Goal: Find specific page/section: Find specific page/section

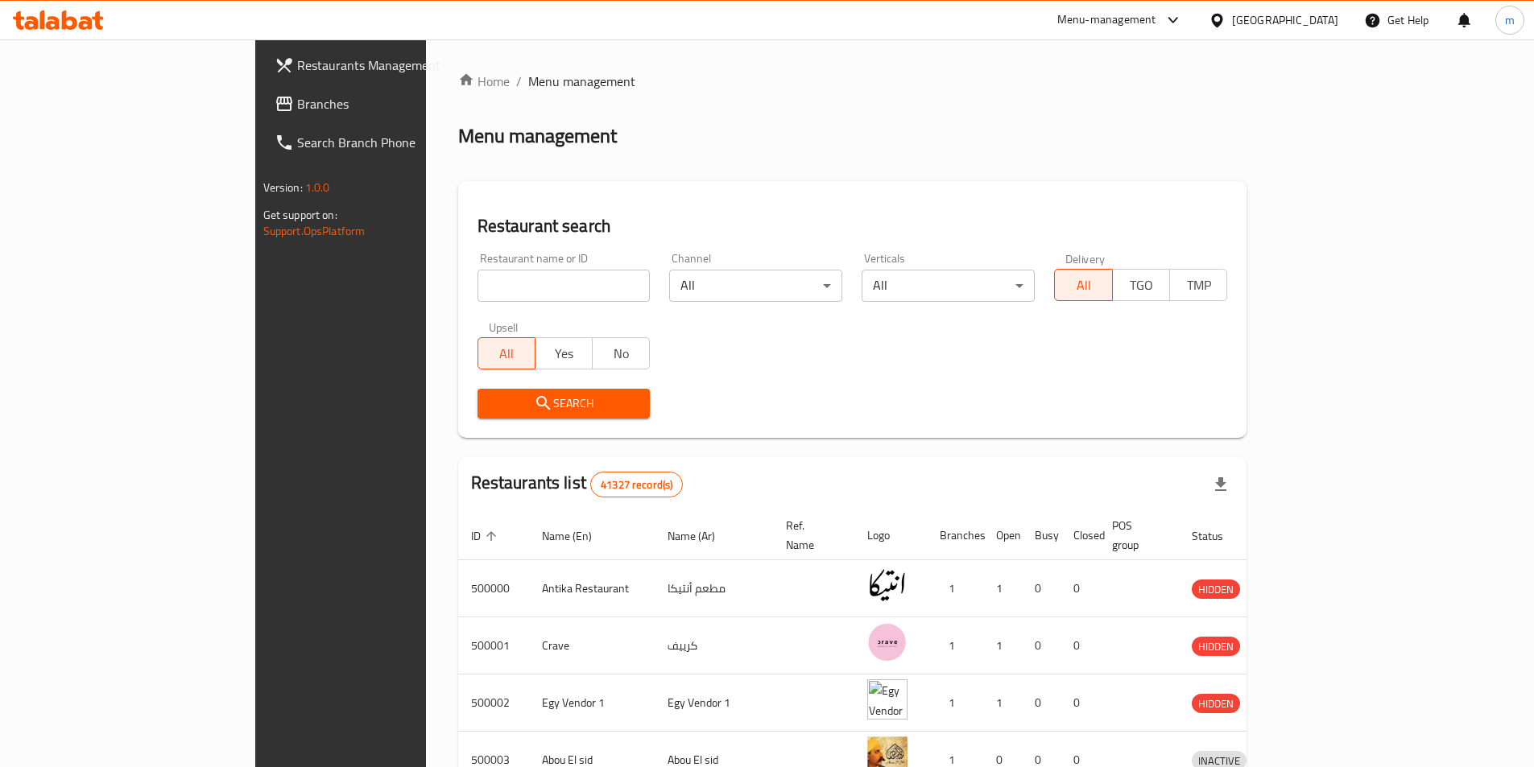
click at [477, 275] on input "search" at bounding box center [563, 286] width 173 height 32
paste input "751271"
type input "751271"
click at [490, 398] on span "Search" at bounding box center [563, 404] width 147 height 20
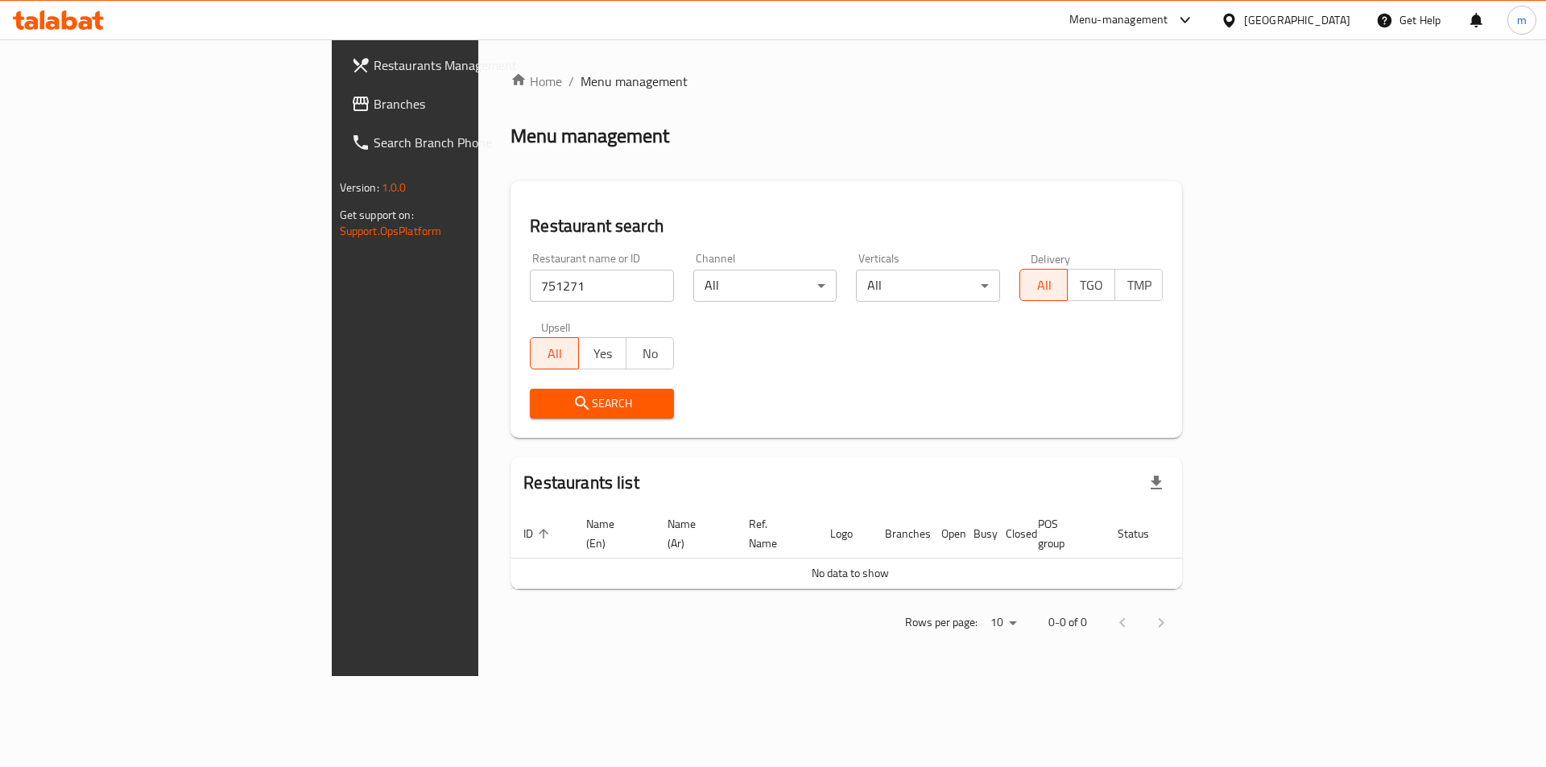
click at [530, 295] on input "751271" at bounding box center [602, 286] width 144 height 32
drag, startPoint x: 407, startPoint y: 290, endPoint x: 314, endPoint y: 289, distance: 93.4
click at [530, 289] on input "751271" at bounding box center [602, 286] width 144 height 32
click at [543, 400] on span "Search" at bounding box center [602, 404] width 118 height 20
click at [543, 407] on span "Search" at bounding box center [602, 404] width 118 height 20
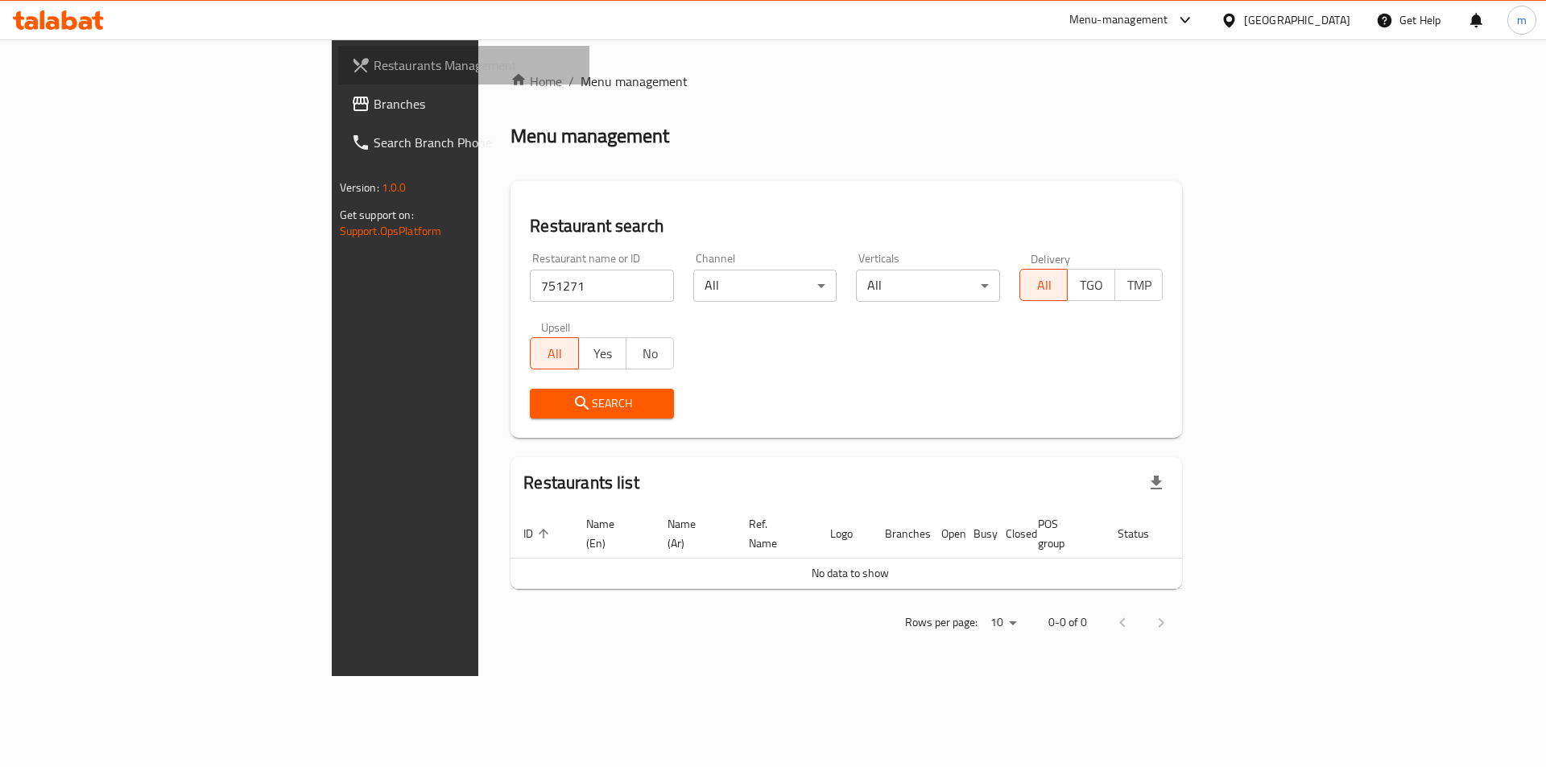
click at [374, 64] on span "Restaurants Management" at bounding box center [476, 65] width 204 height 19
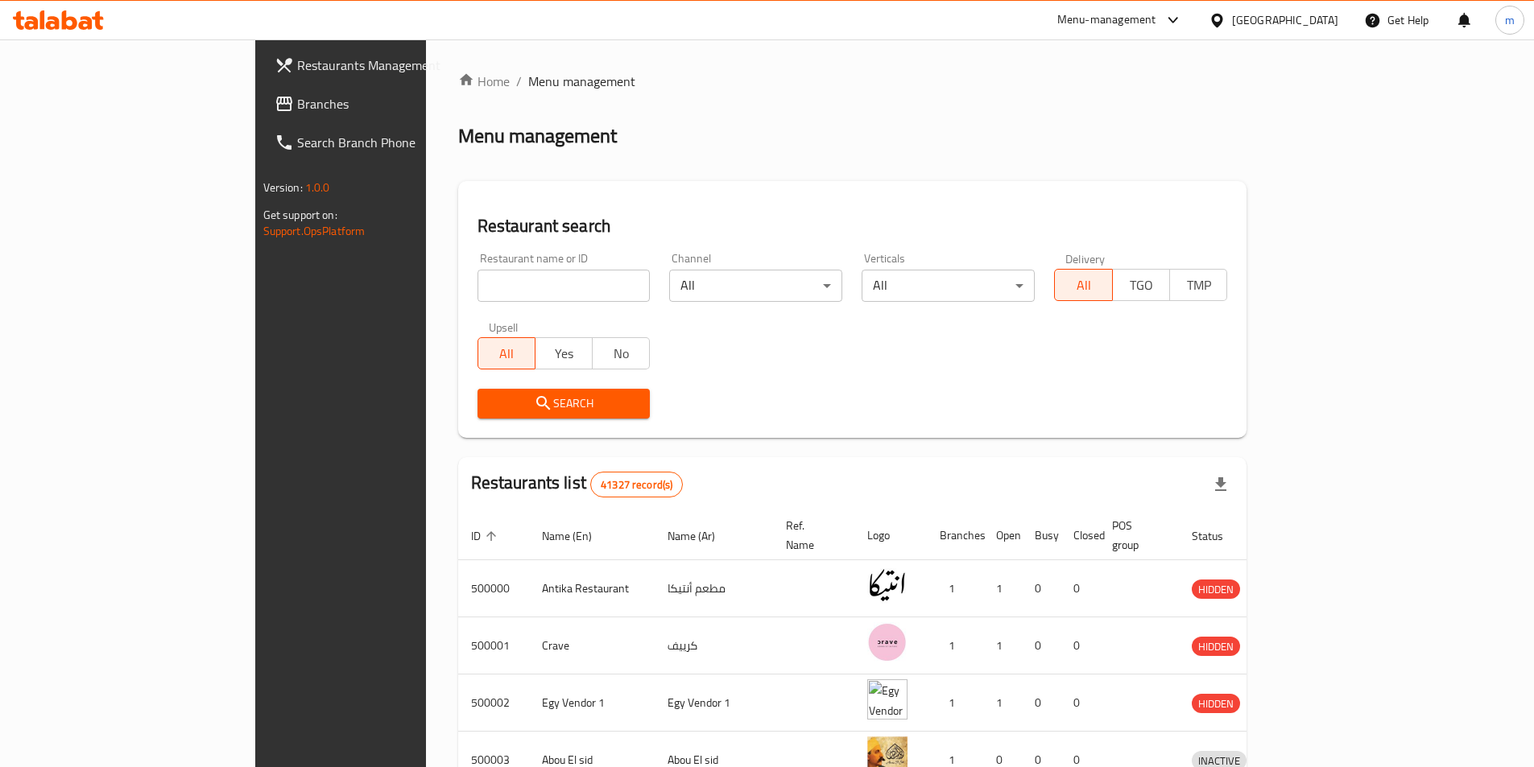
click at [297, 101] on span "Branches" at bounding box center [397, 103] width 201 height 19
click at [477, 291] on input "search" at bounding box center [563, 286] width 173 height 32
paste input "751271"
type input "751271"
click at [477, 279] on input "search" at bounding box center [563, 286] width 173 height 32
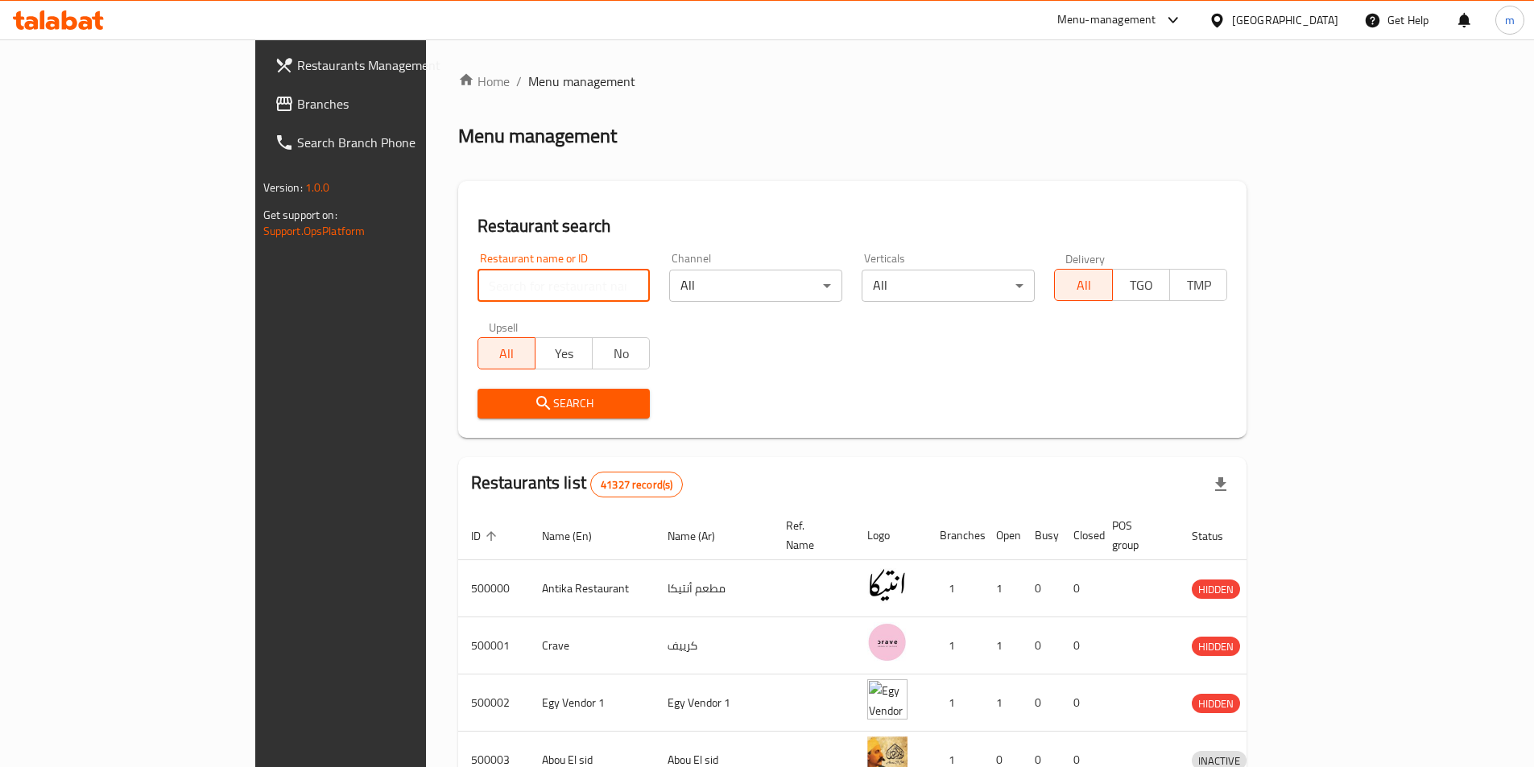
paste input "751271"
type input "751271"
click at [490, 398] on span "Search" at bounding box center [563, 404] width 147 height 20
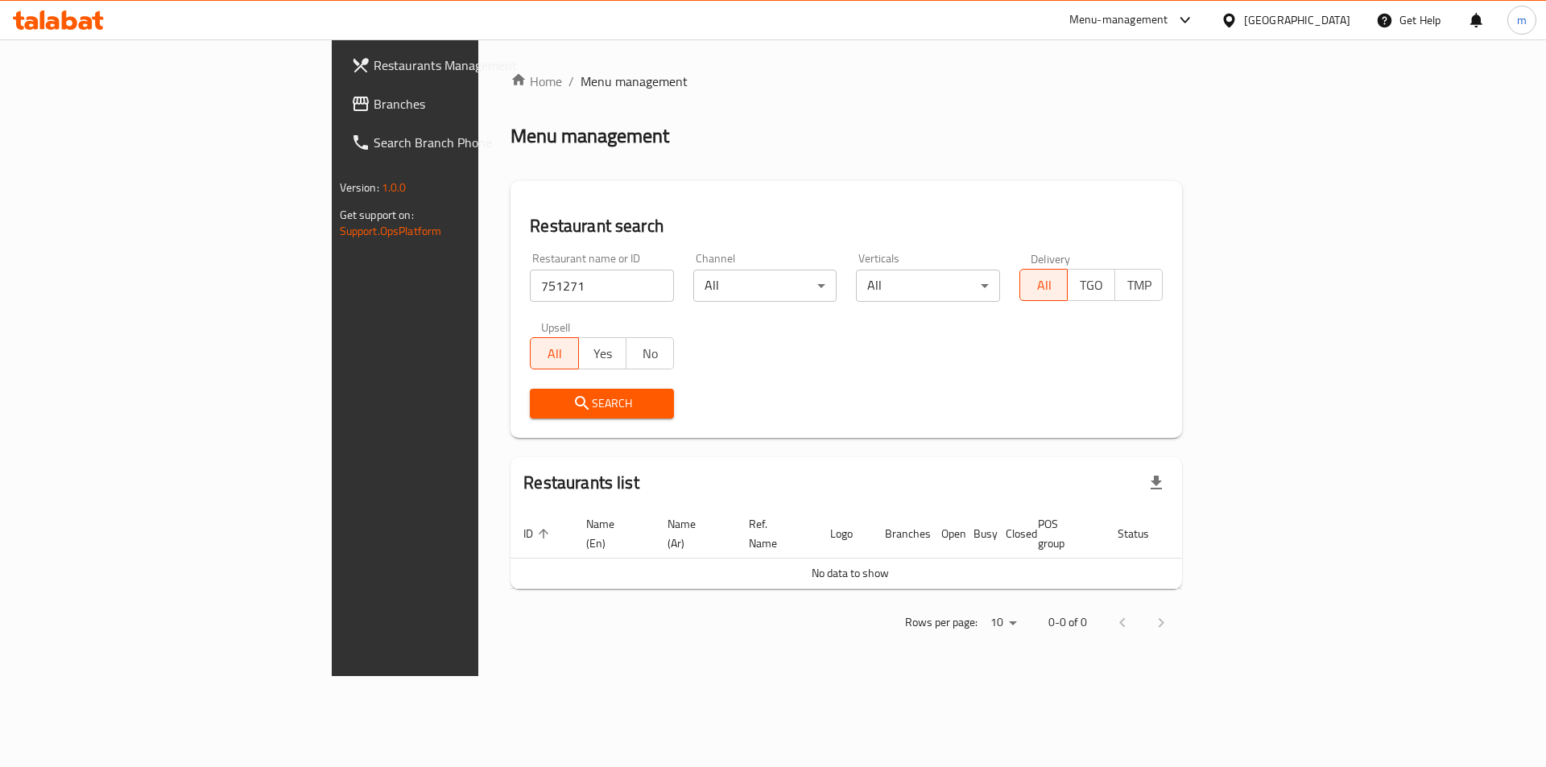
click at [374, 105] on span "Branches" at bounding box center [476, 103] width 204 height 19
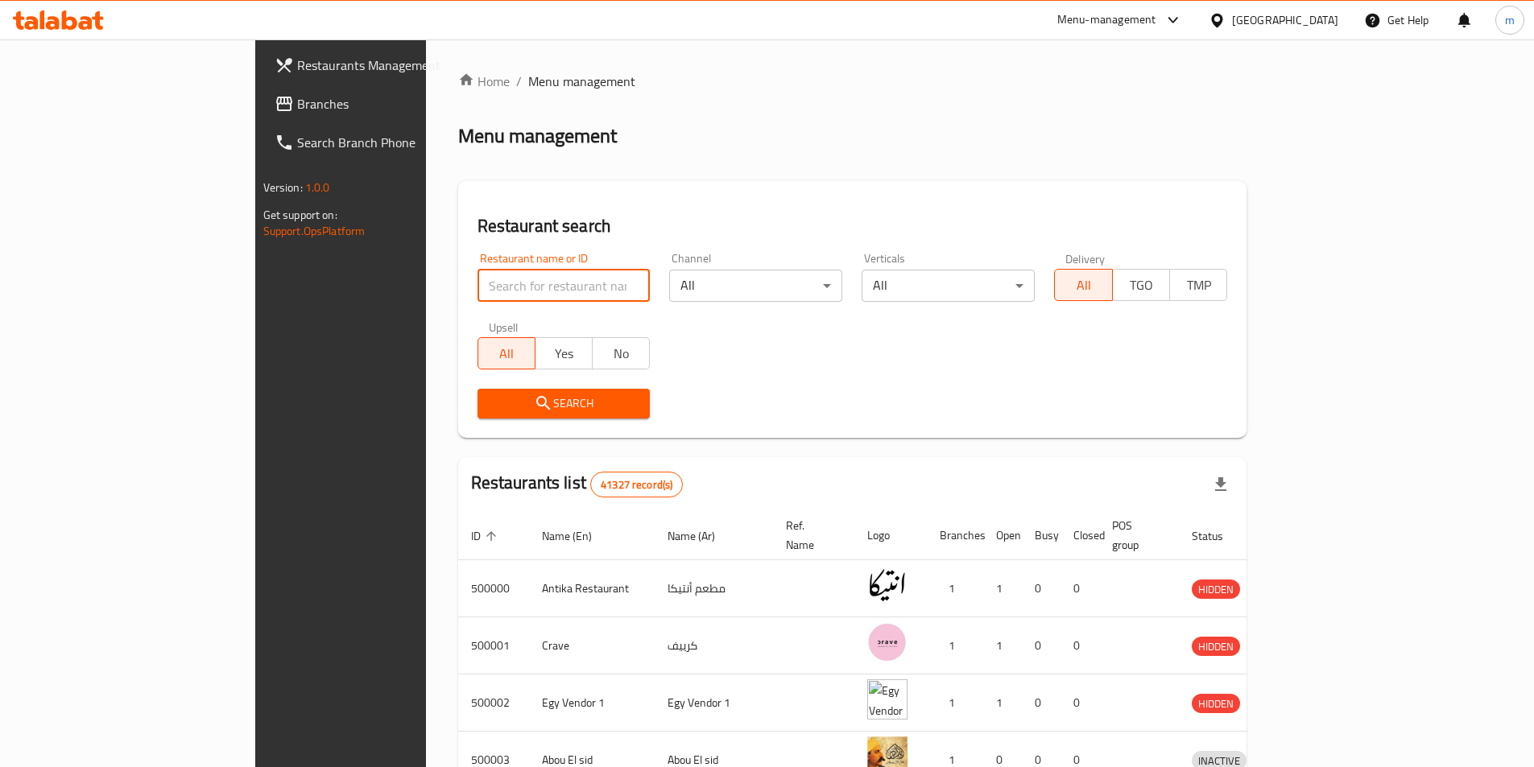
click at [477, 291] on input "search" at bounding box center [563, 286] width 173 height 32
paste input "751271"
type input "751271"
